Goal: Information Seeking & Learning: Learn about a topic

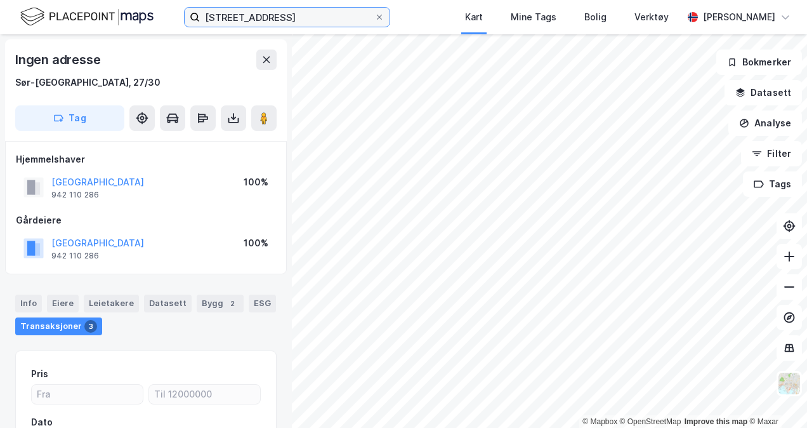
click at [230, 18] on input "[STREET_ADDRESS]" at bounding box center [287, 17] width 174 height 19
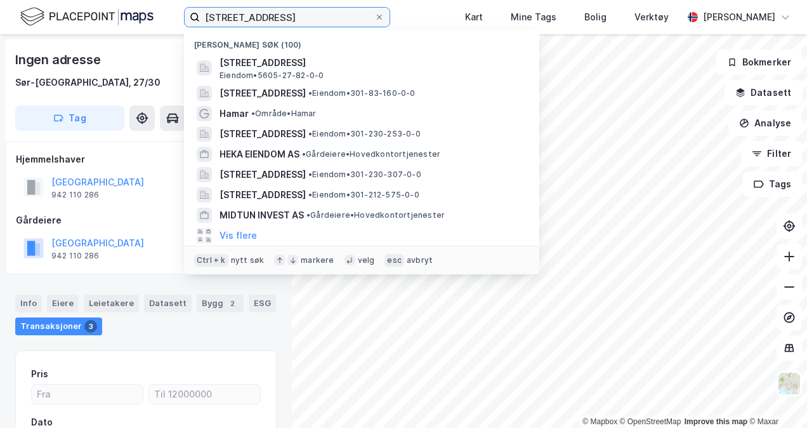
click at [230, 18] on input "[STREET_ADDRESS]" at bounding box center [287, 17] width 174 height 19
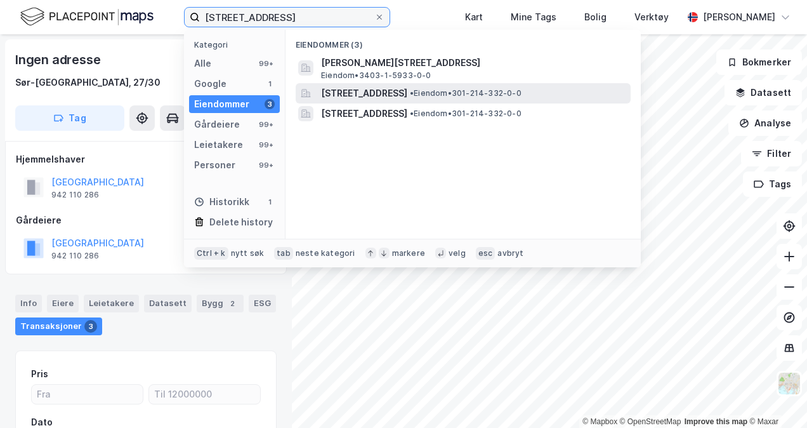
type input "[STREET_ADDRESS]"
click at [406, 95] on span "[STREET_ADDRESS]" at bounding box center [364, 93] width 86 height 15
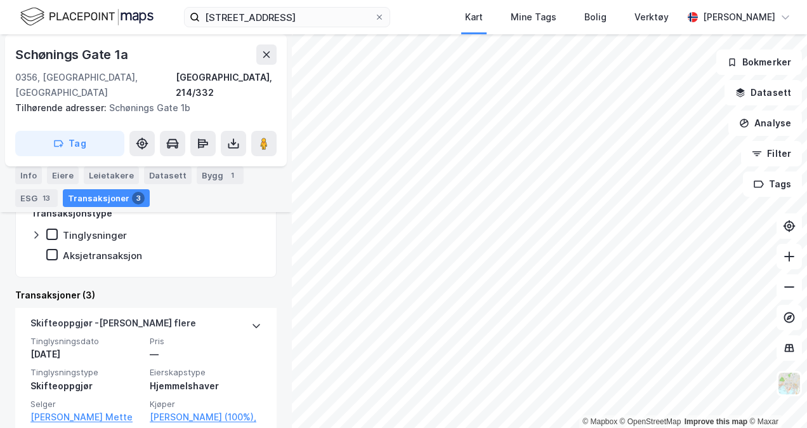
scroll to position [236, 0]
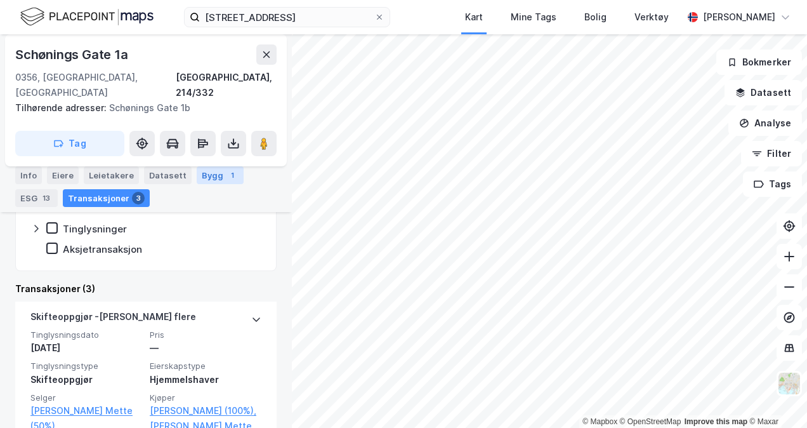
click at [211, 178] on div "Bygg 1" at bounding box center [220, 175] width 47 height 18
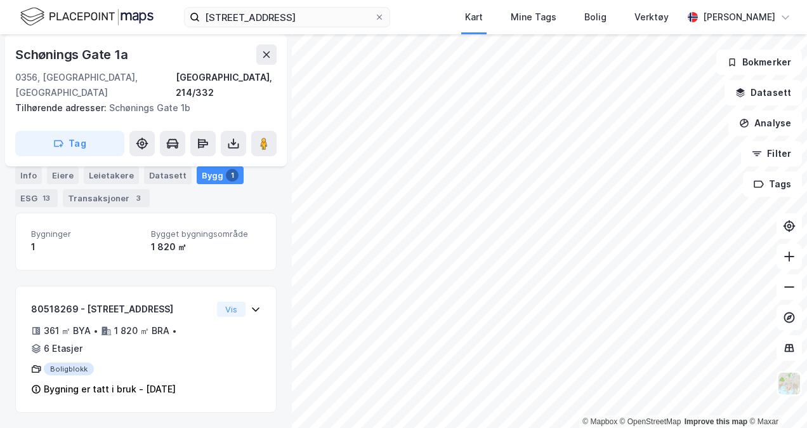
scroll to position [86, 0]
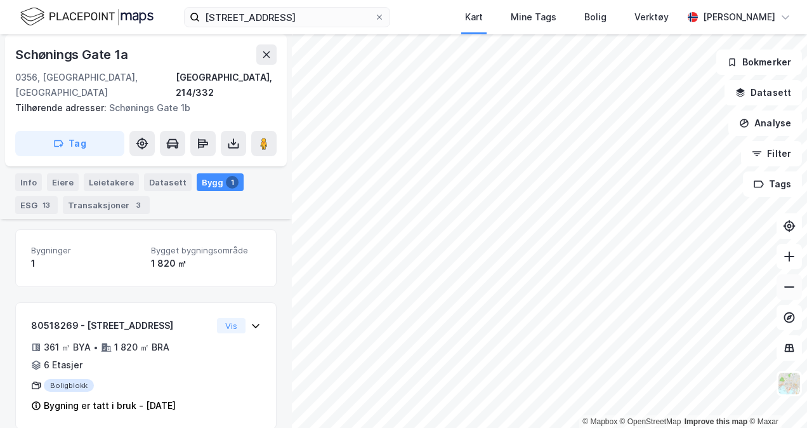
click at [793, 284] on icon at bounding box center [789, 286] width 13 height 13
click at [796, 260] on button at bounding box center [789, 256] width 25 height 25
click at [789, 282] on icon at bounding box center [789, 286] width 13 height 13
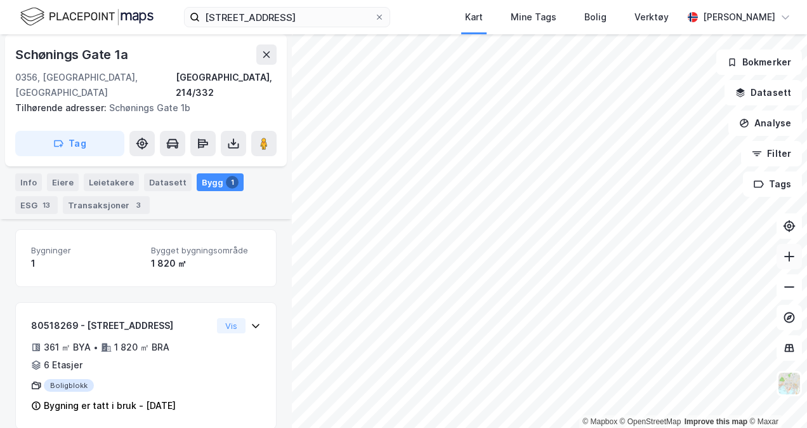
click at [790, 265] on button at bounding box center [789, 256] width 25 height 25
click at [787, 287] on icon at bounding box center [789, 286] width 10 height 1
click at [792, 251] on icon at bounding box center [789, 256] width 13 height 13
click at [787, 285] on icon at bounding box center [789, 286] width 13 height 13
